Goal: Information Seeking & Learning: Learn about a topic

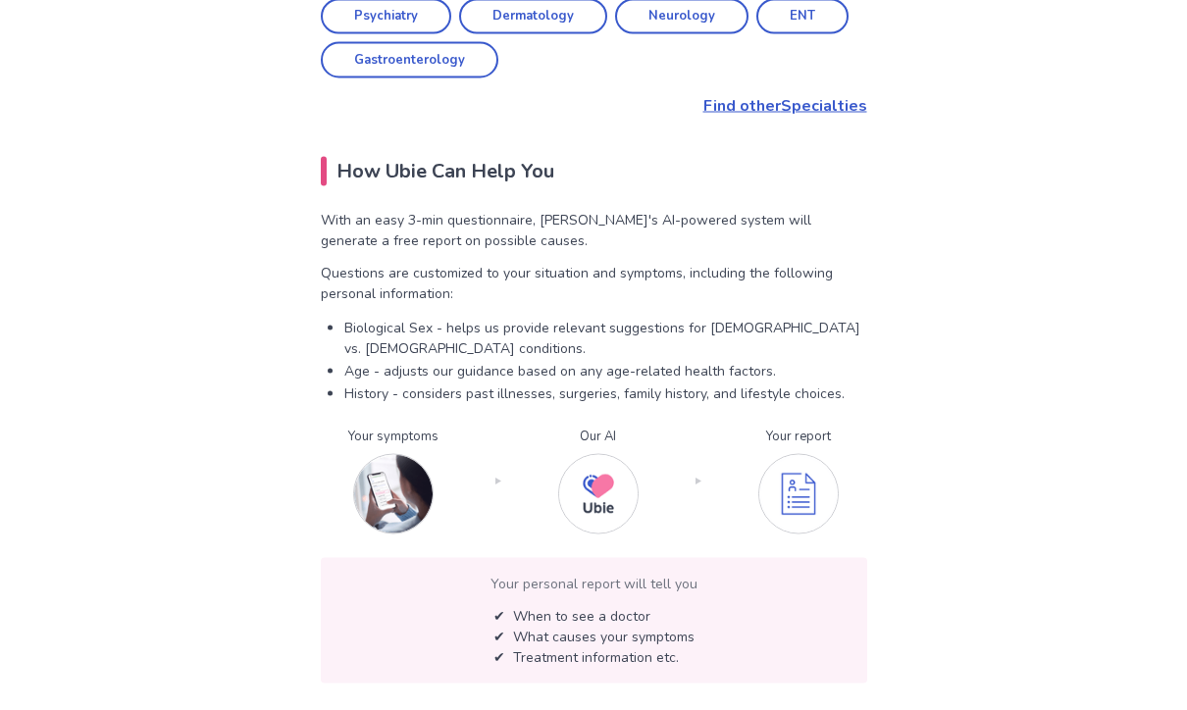
scroll to position [1279, 0]
